Goal: Task Accomplishment & Management: Use online tool/utility

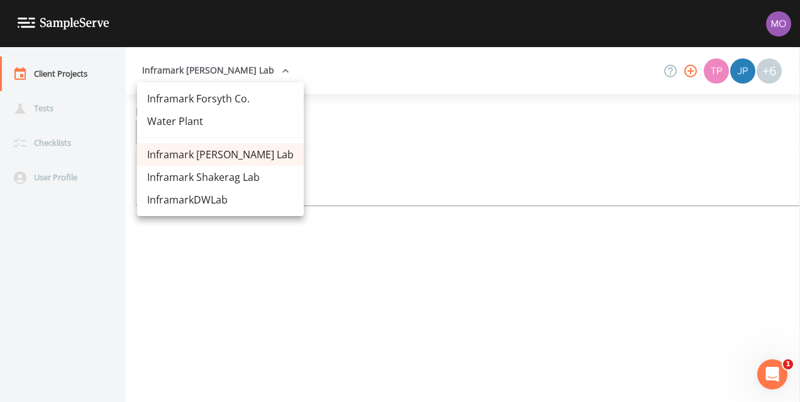
click at [355, 232] on div at bounding box center [400, 201] width 800 height 402
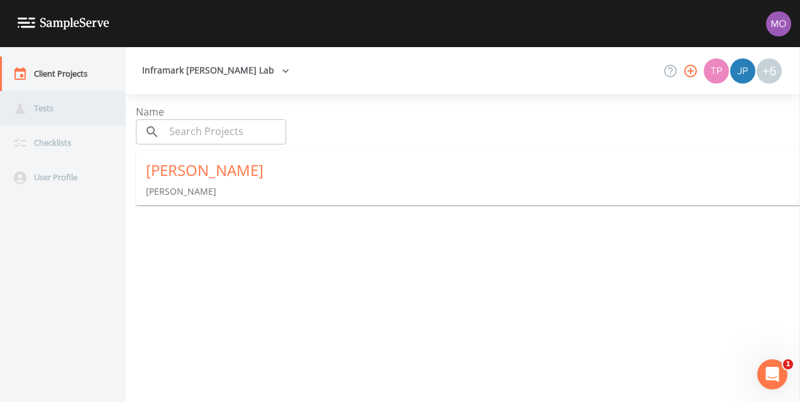
click at [69, 107] on div "Tests" at bounding box center [56, 108] width 113 height 35
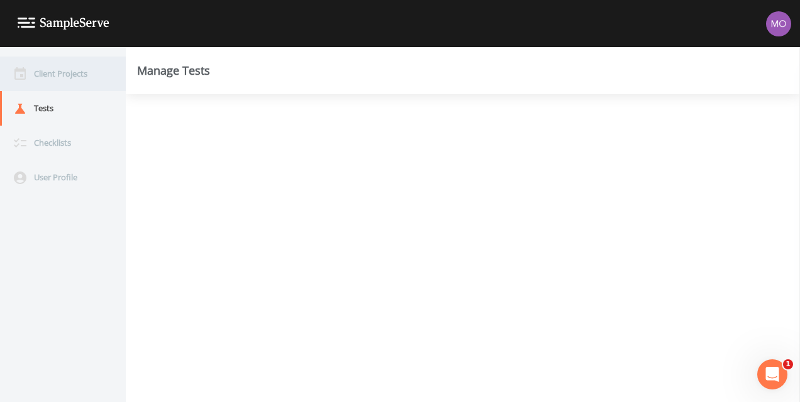
click at [71, 80] on div "Client Projects" at bounding box center [56, 74] width 113 height 35
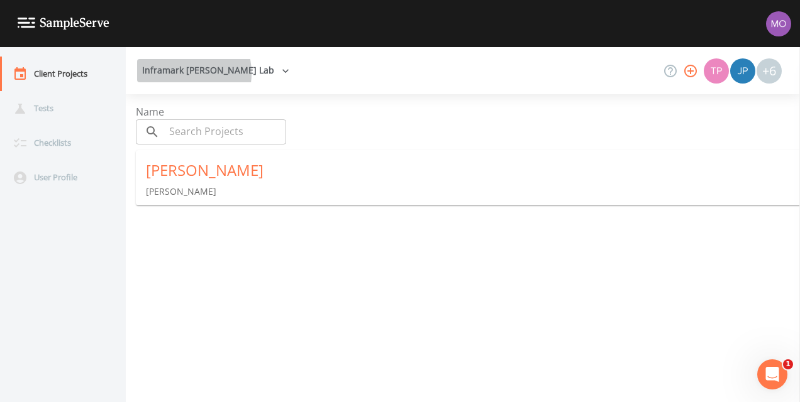
click at [180, 73] on button "Inframark [PERSON_NAME] Lab" at bounding box center [215, 70] width 157 height 23
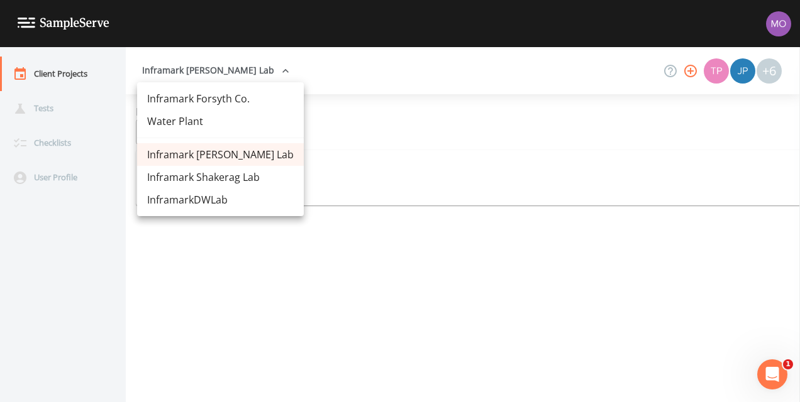
click at [188, 94] on link "Inframark Forsyth Co." at bounding box center [220, 98] width 167 height 23
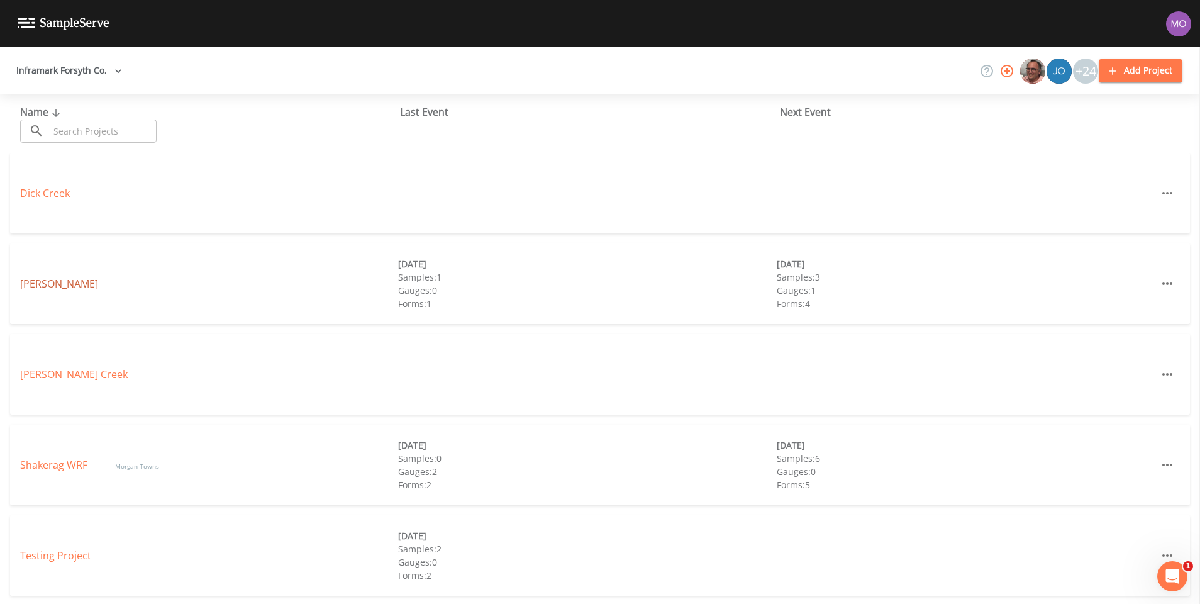
click at [29, 284] on link "[PERSON_NAME]" at bounding box center [59, 284] width 78 height 14
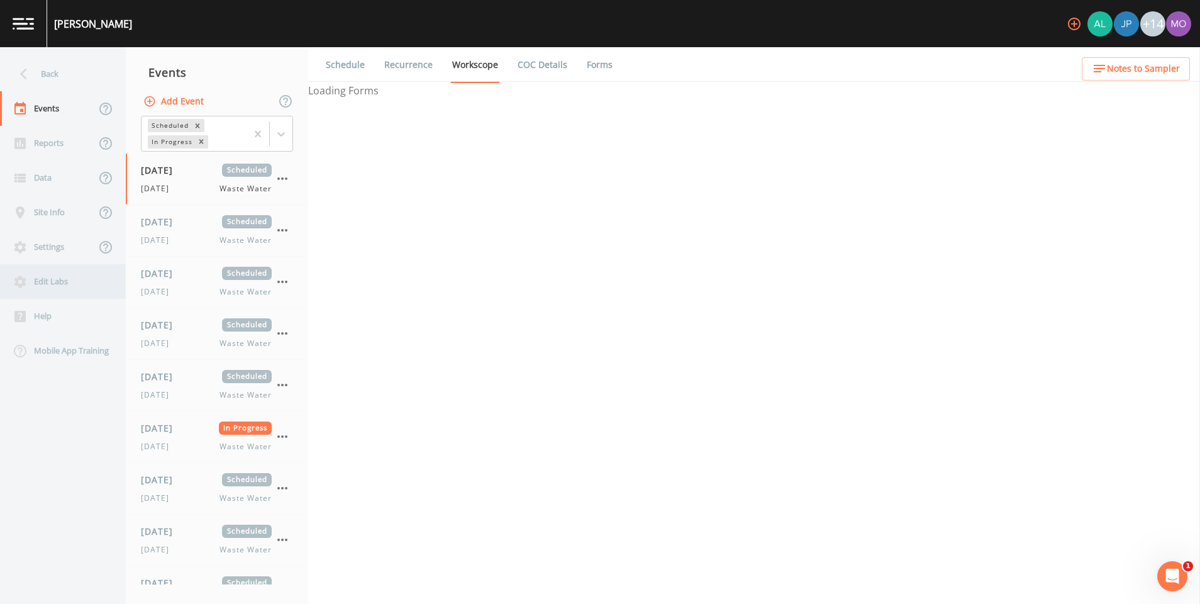
select select "092b3f94-5697-4c94-9891-da161916fdbb"
